Goal: Navigation & Orientation: Find specific page/section

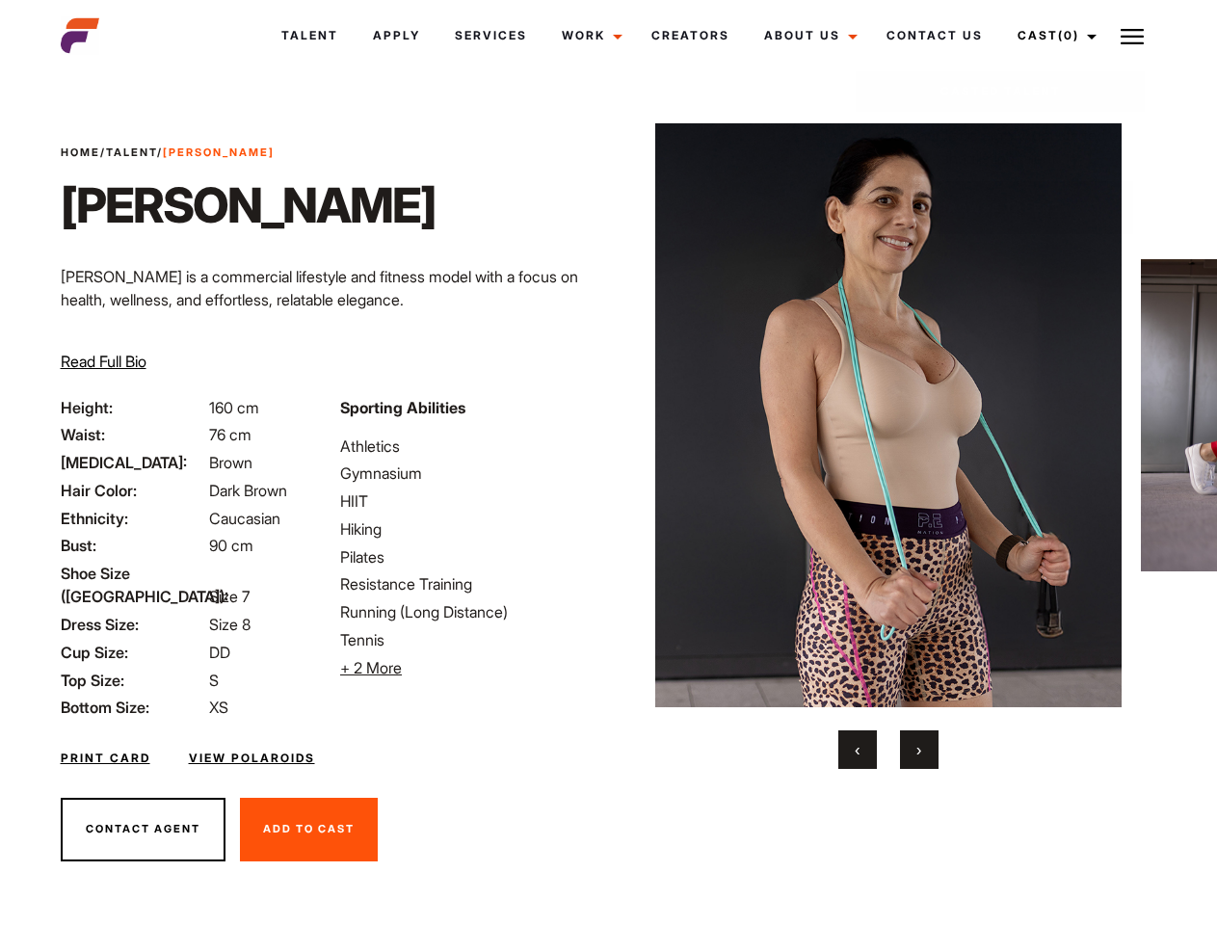
click at [1051, 36] on link "Cast (0)" at bounding box center [1054, 36] width 108 height 52
click at [1132, 36] on img at bounding box center [1131, 36] width 23 height 23
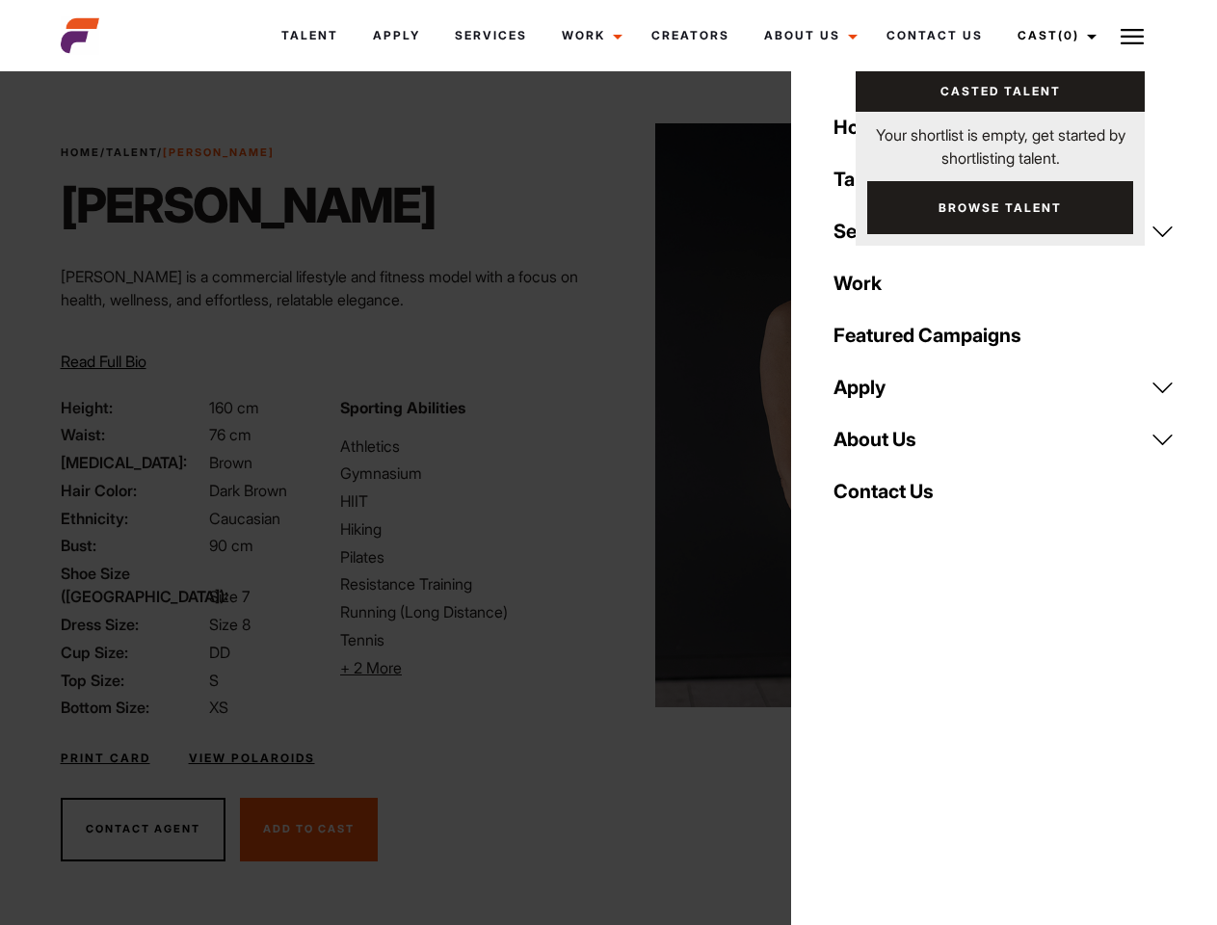
click at [468, 668] on li "+ 2 More Hide More" at bounding box center [468, 667] width 256 height 23
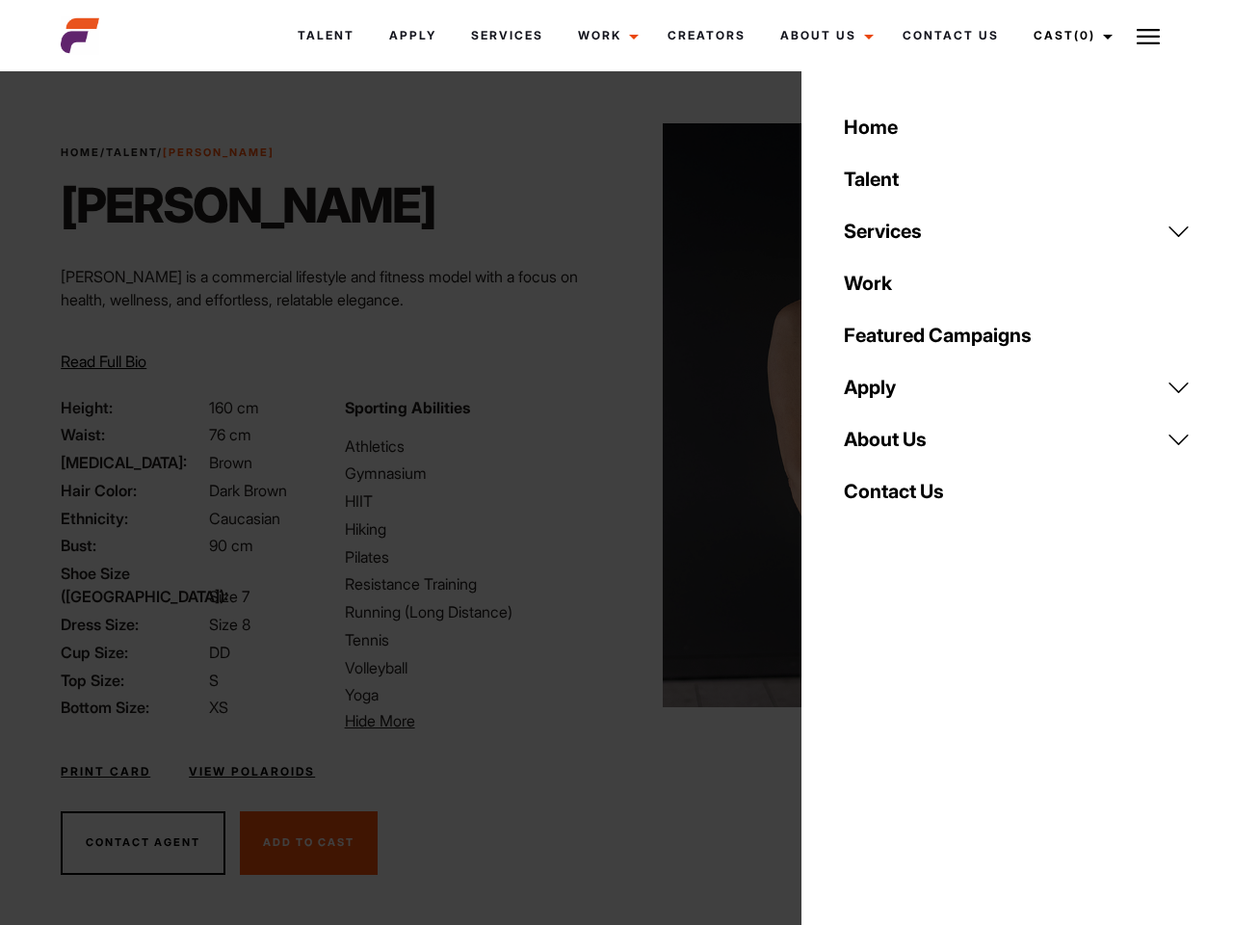
click at [887, 446] on link "About Us" at bounding box center [1017, 439] width 370 height 52
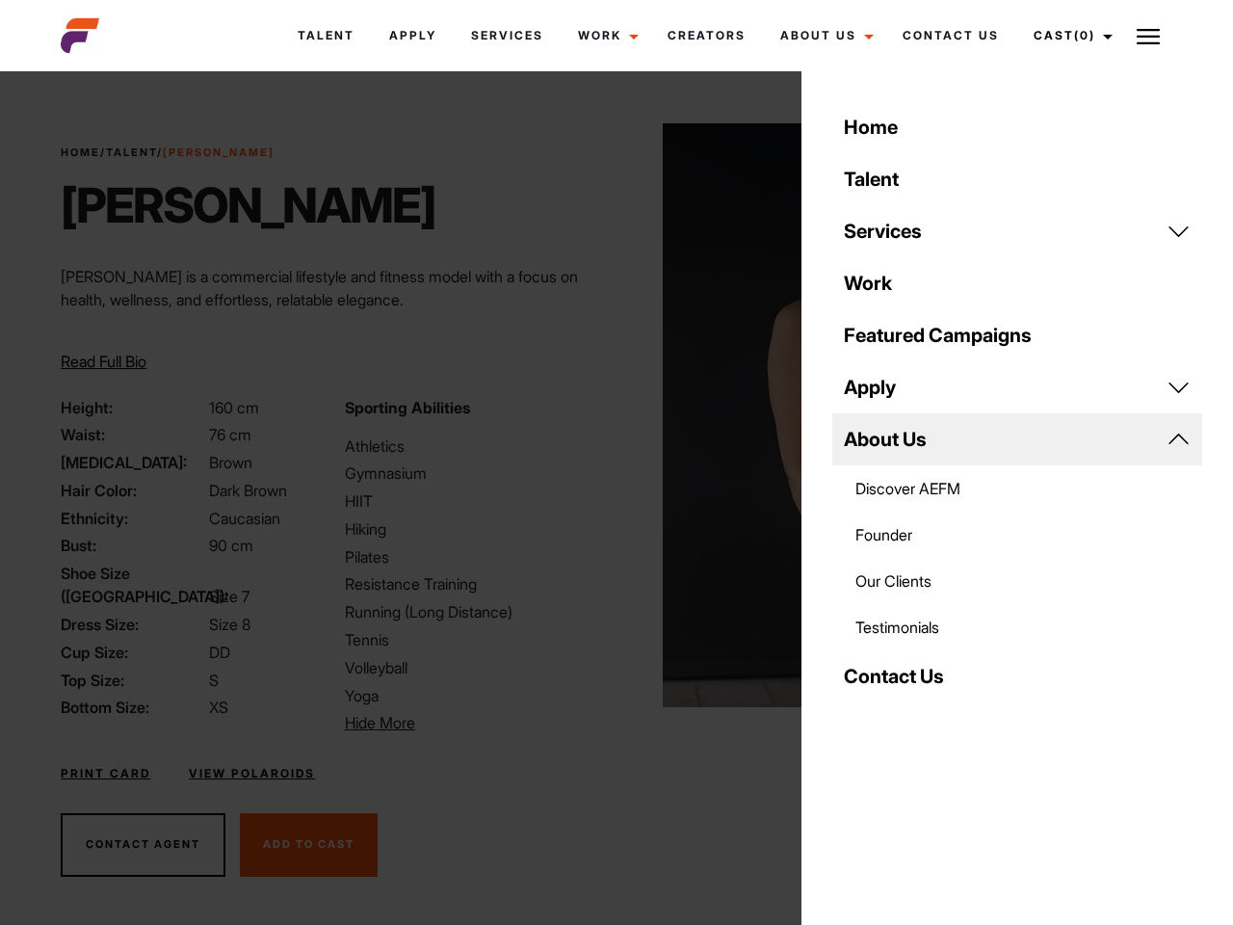
click at [608, 415] on div "Sporting Abilities Athletics Gymnasium HIIT Hiking Pilates Resistance Training …" at bounding box center [474, 565] width 283 height 339
click at [857, 750] on div "Home Talent Services Talent Casting Photography Videography Creative Hair and M…" at bounding box center [1018, 462] width 432 height 925
click at [919, 750] on div "Home Talent Services Talent Casting Photography Videography Creative Hair and M…" at bounding box center [1018, 462] width 432 height 925
